Goal: Navigation & Orientation: Find specific page/section

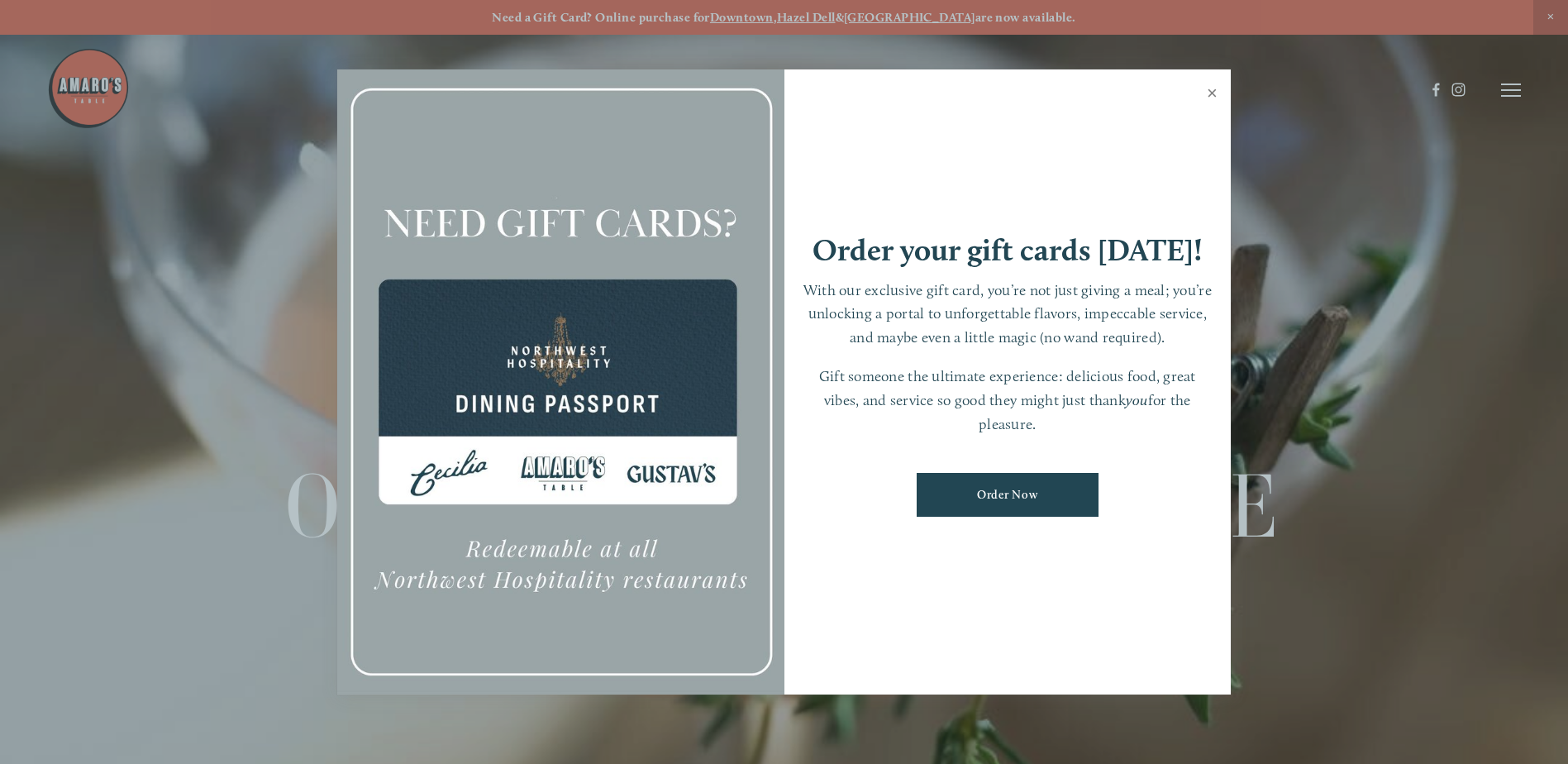
click at [1209, 86] on link "Close" at bounding box center [1212, 95] width 33 height 46
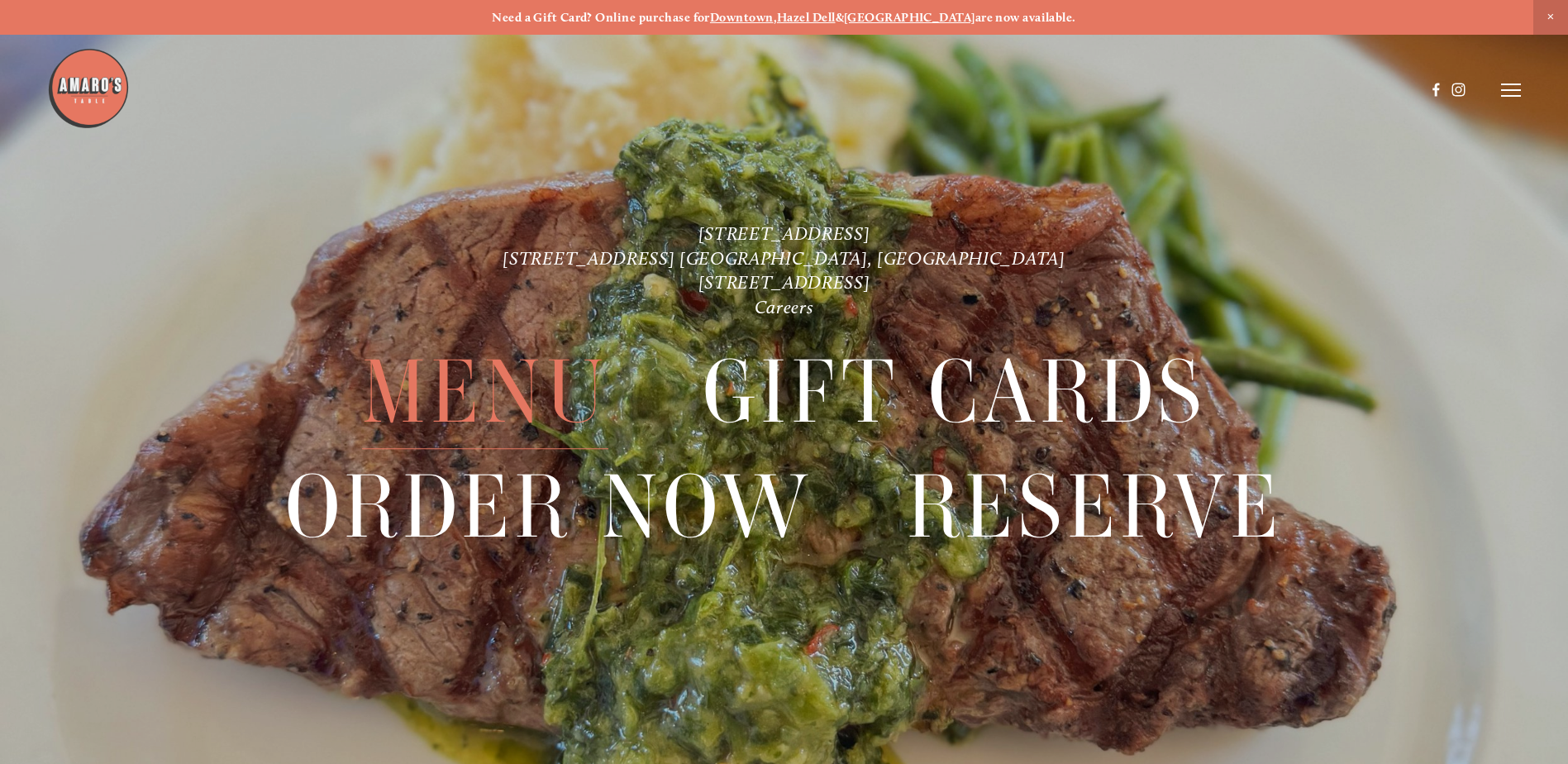
click at [532, 398] on span "Menu" at bounding box center [485, 392] width 246 height 113
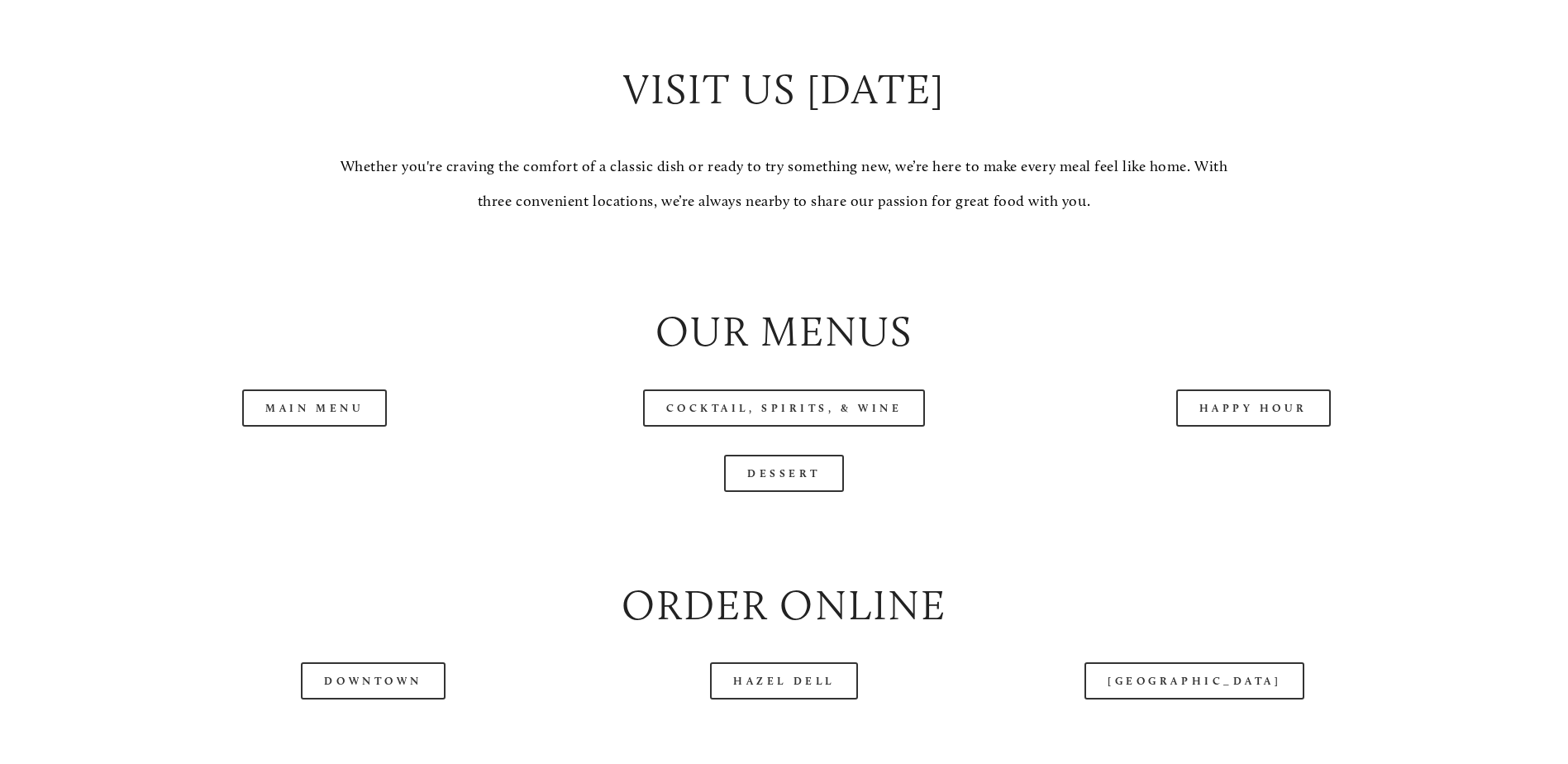
scroll to position [1737, 0]
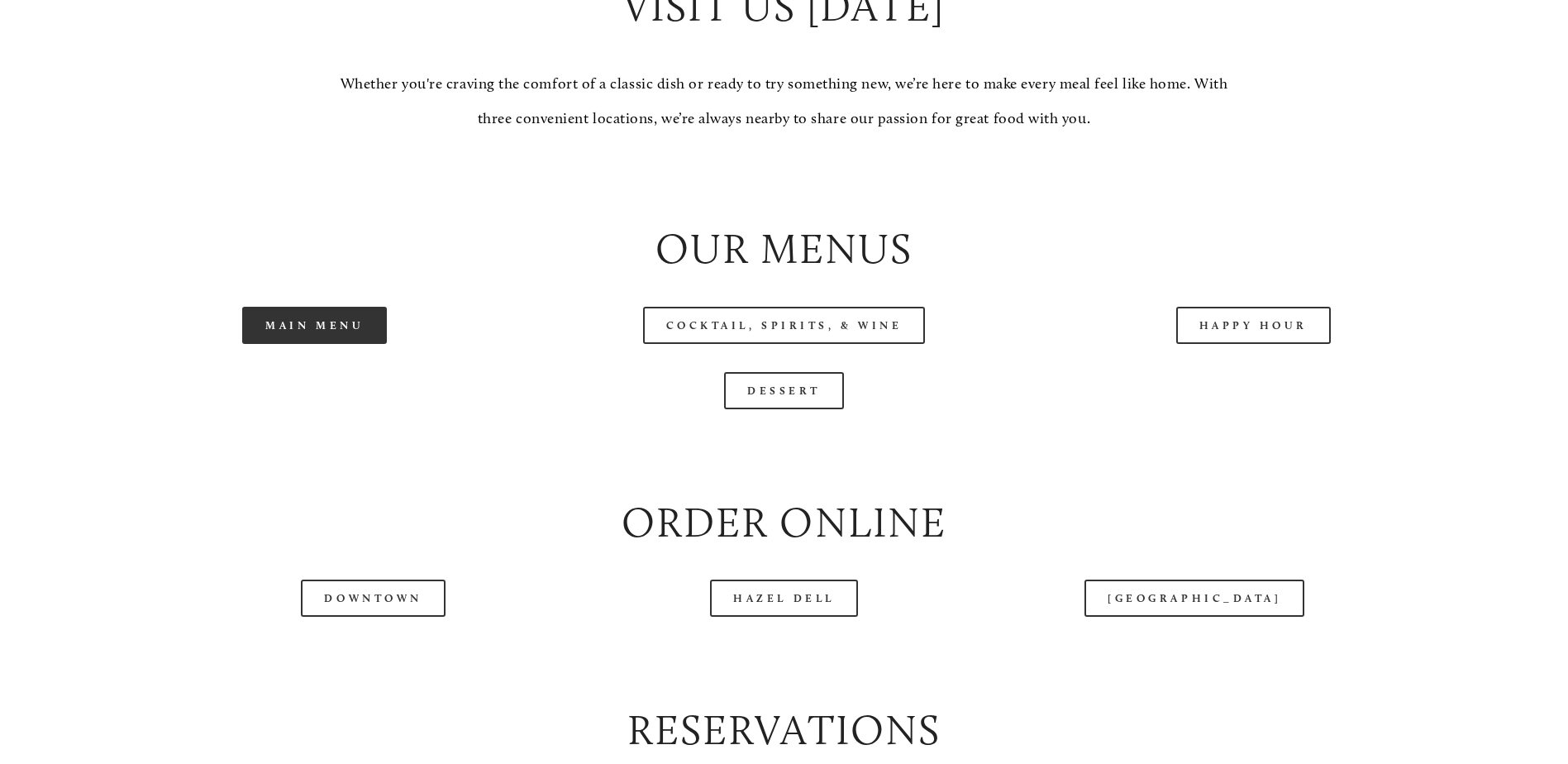
click at [276, 344] on link "Main Menu" at bounding box center [315, 325] width 145 height 37
